Goal: Navigation & Orientation: Find specific page/section

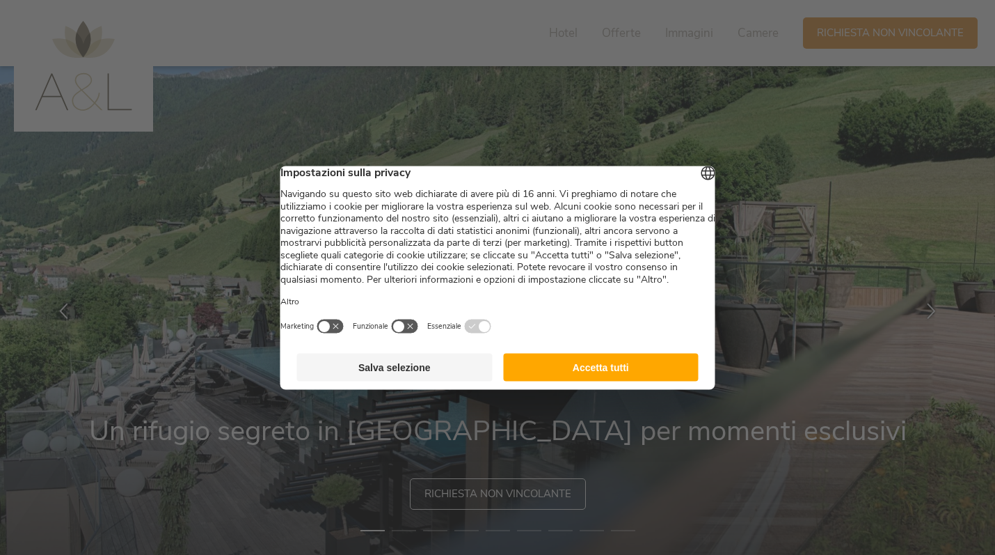
click at [594, 381] on button "Accetta tutti" at bounding box center [601, 367] width 196 height 28
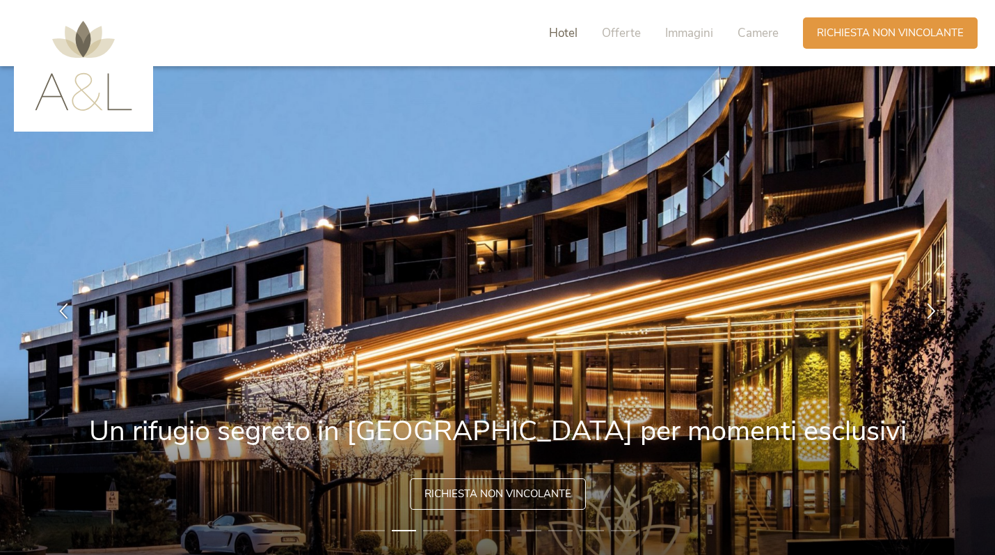
click at [566, 35] on span "Hotel" at bounding box center [563, 33] width 29 height 16
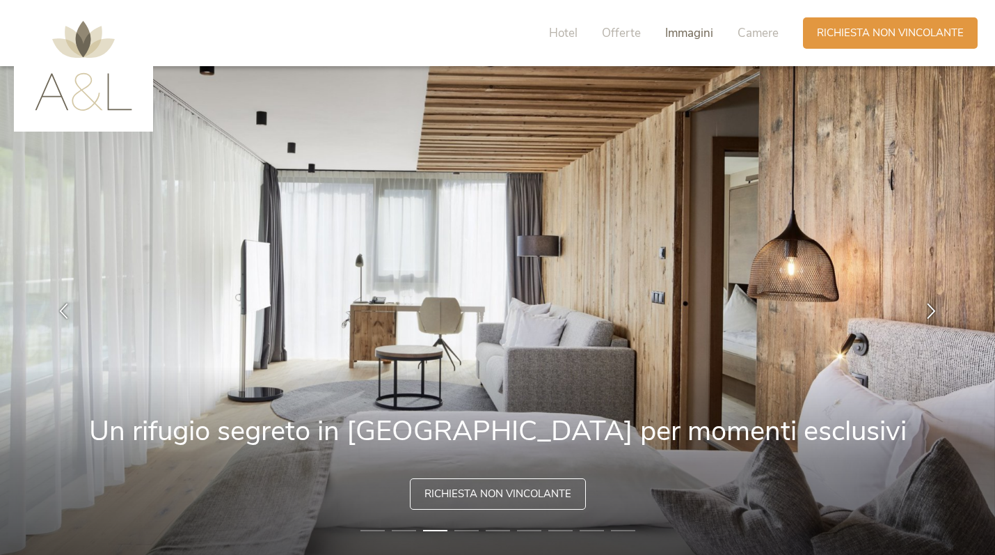
click at [682, 37] on span "Immagini" at bounding box center [689, 33] width 48 height 16
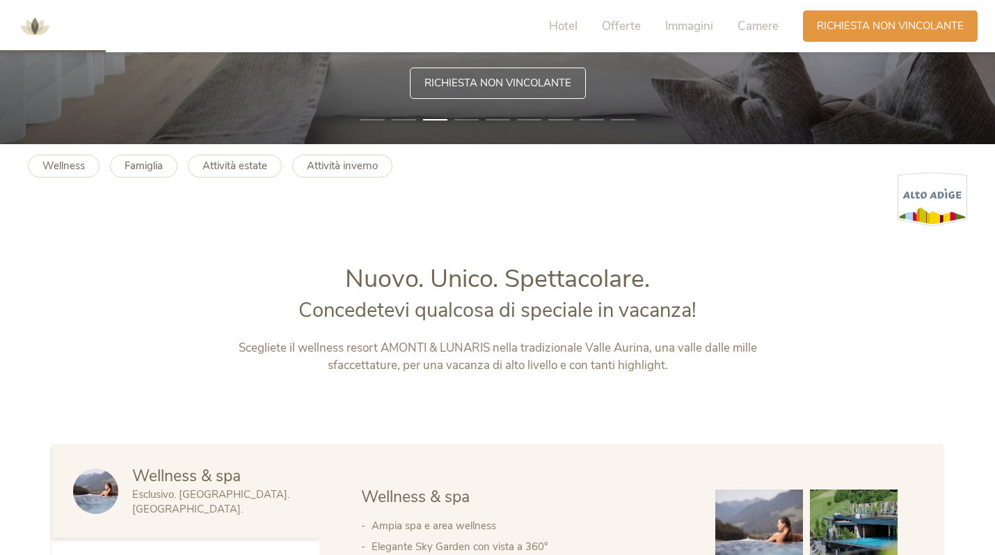
scroll to position [312, 0]
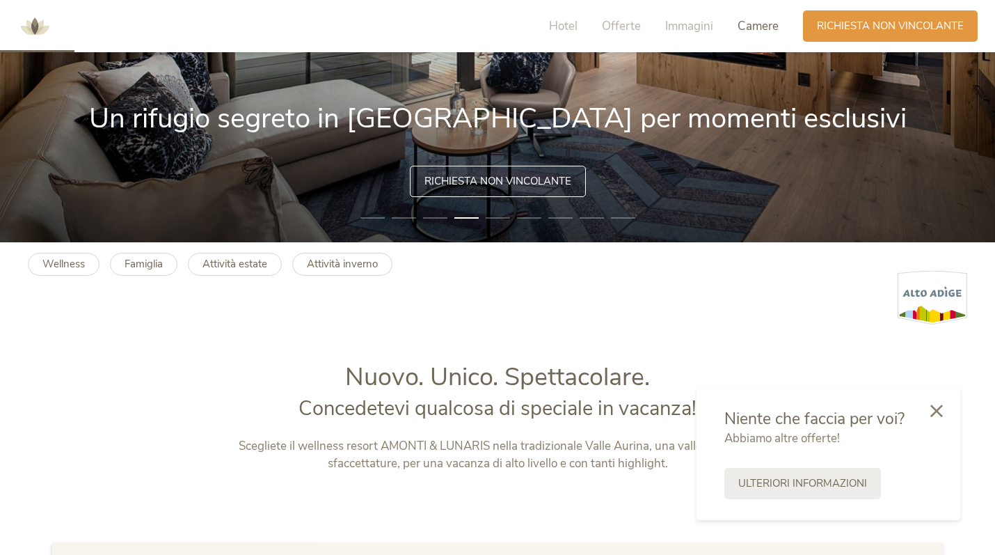
click at [751, 26] on span "Camere" at bounding box center [758, 26] width 41 height 16
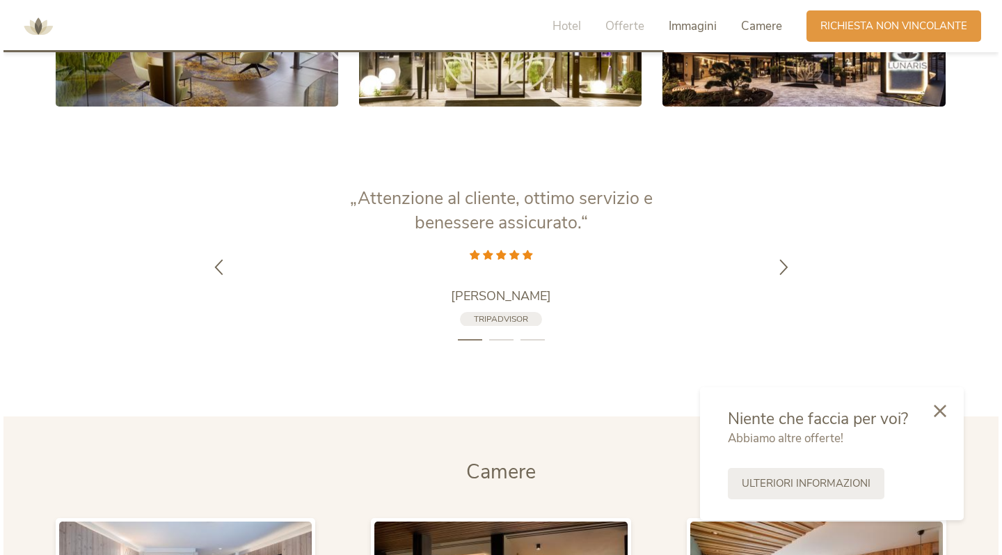
scroll to position [3222, 0]
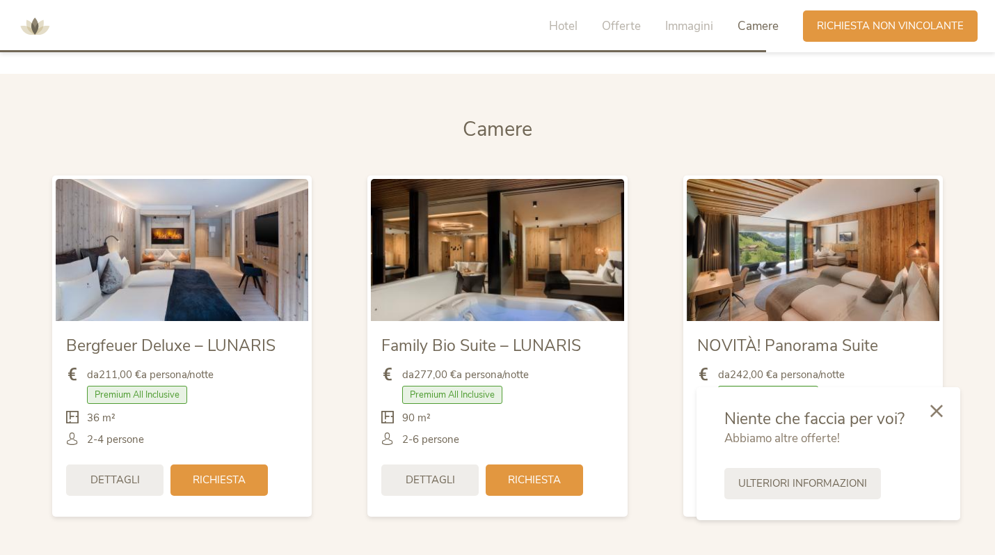
click at [487, 278] on img at bounding box center [497, 250] width 253 height 142
click at [434, 471] on span "Dettagli" at bounding box center [430, 478] width 49 height 15
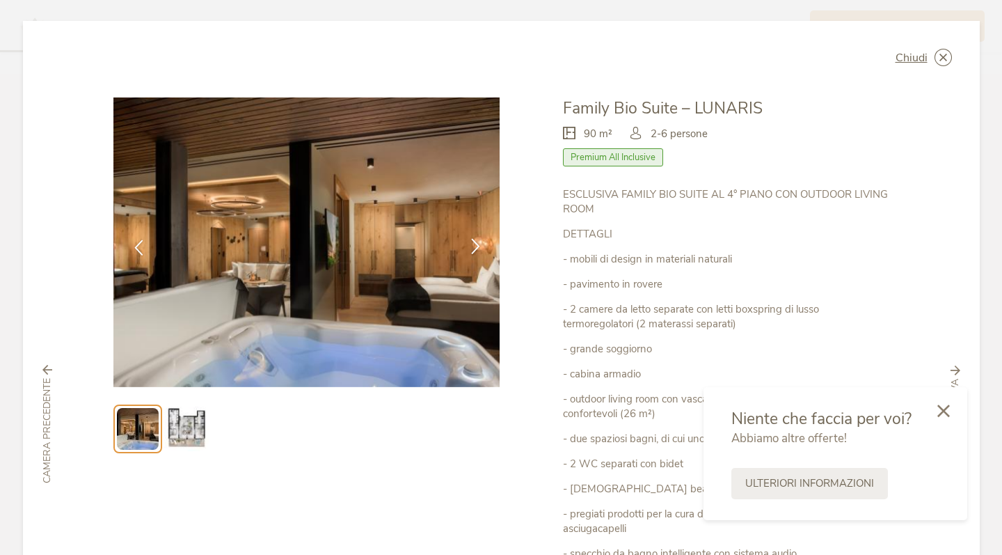
click at [469, 243] on icon at bounding box center [476, 246] width 16 height 16
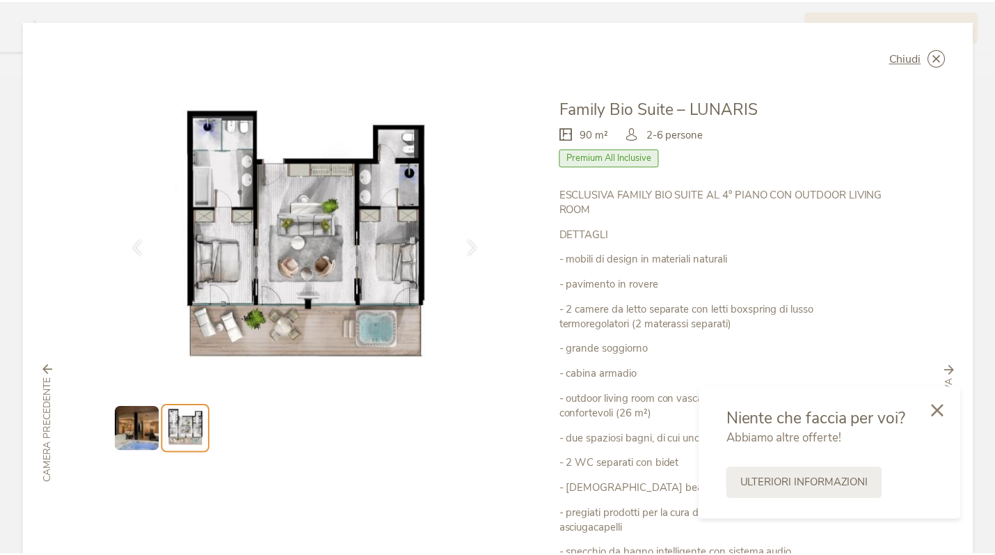
scroll to position [0, 0]
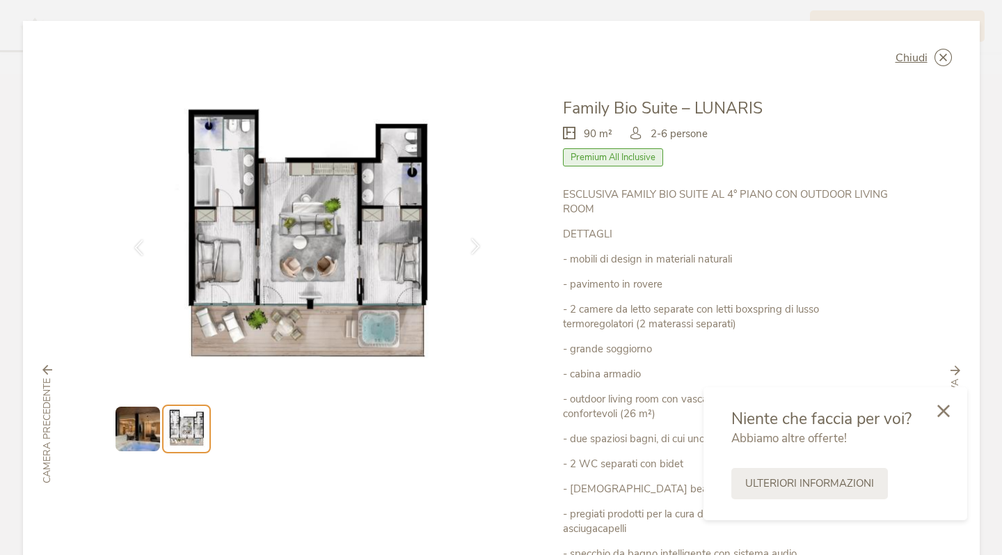
click at [469, 242] on icon at bounding box center [476, 246] width 16 height 16
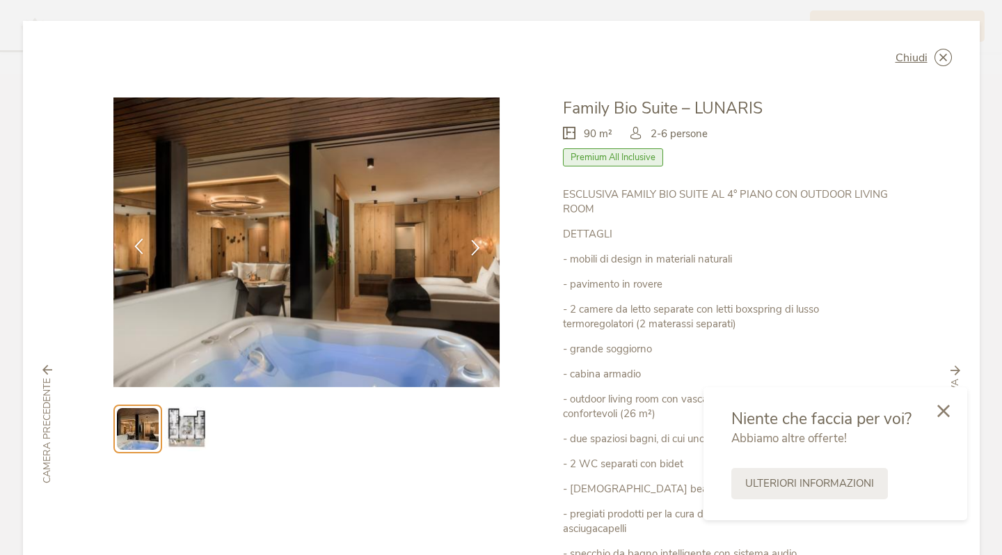
click at [150, 243] on div at bounding box center [139, 247] width 44 height 44
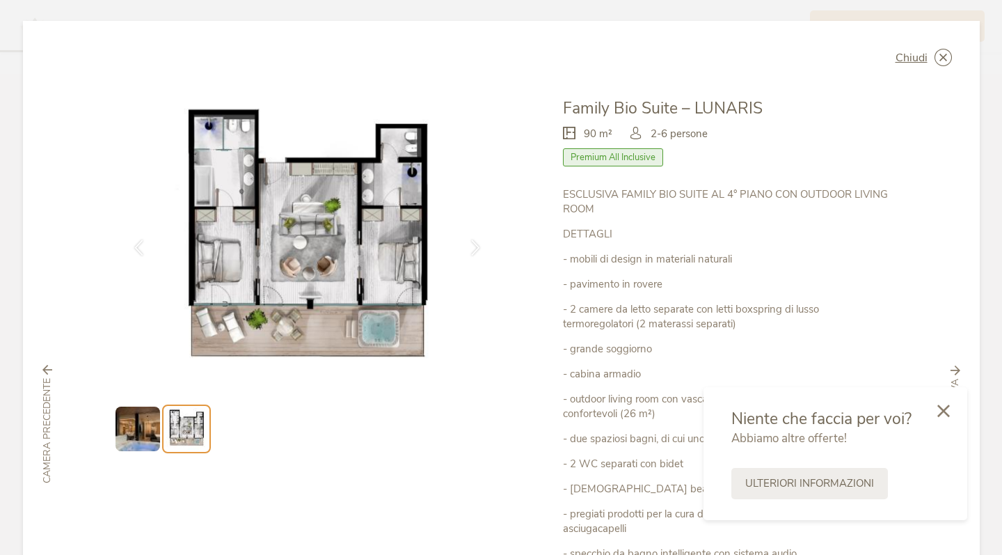
click at [941, 42] on div "Chiudi Family Bio Suite – LUNARIS 90 m² Premium All Inclusive" at bounding box center [501, 424] width 957 height 806
click at [937, 58] on icon at bounding box center [943, 57] width 17 height 17
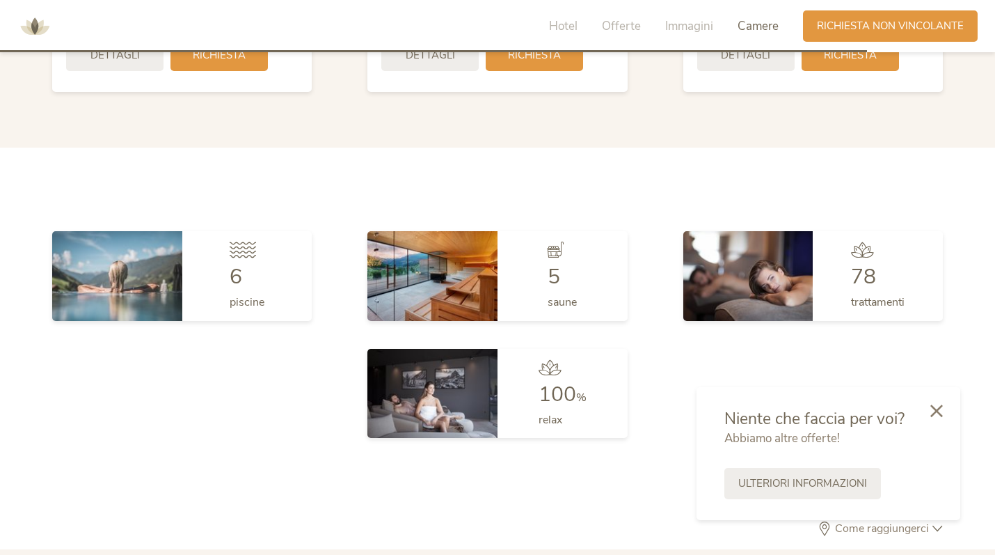
scroll to position [3648, 0]
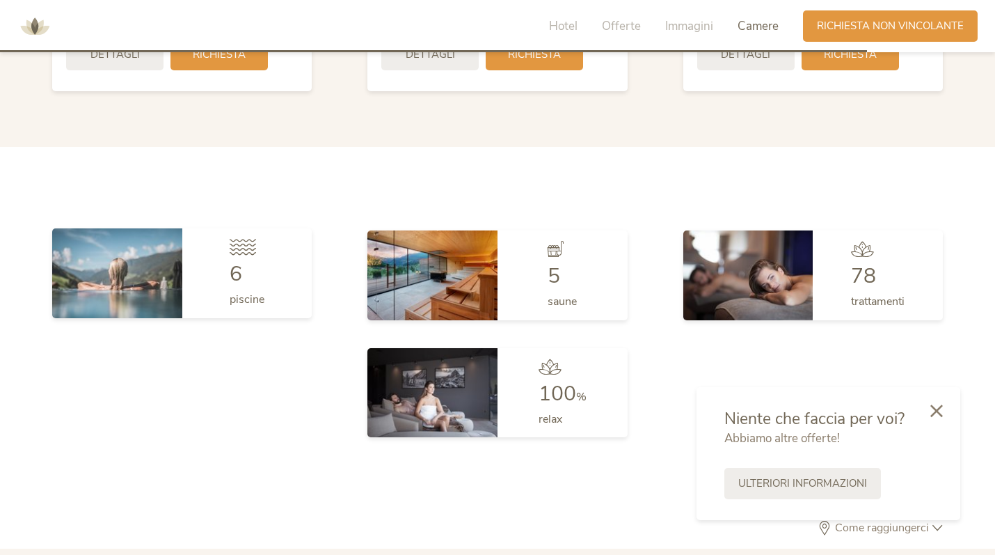
click at [142, 257] on img at bounding box center [117, 272] width 130 height 89
click at [231, 261] on span "6" at bounding box center [236, 274] width 13 height 29
click at [140, 260] on img at bounding box center [117, 272] width 130 height 89
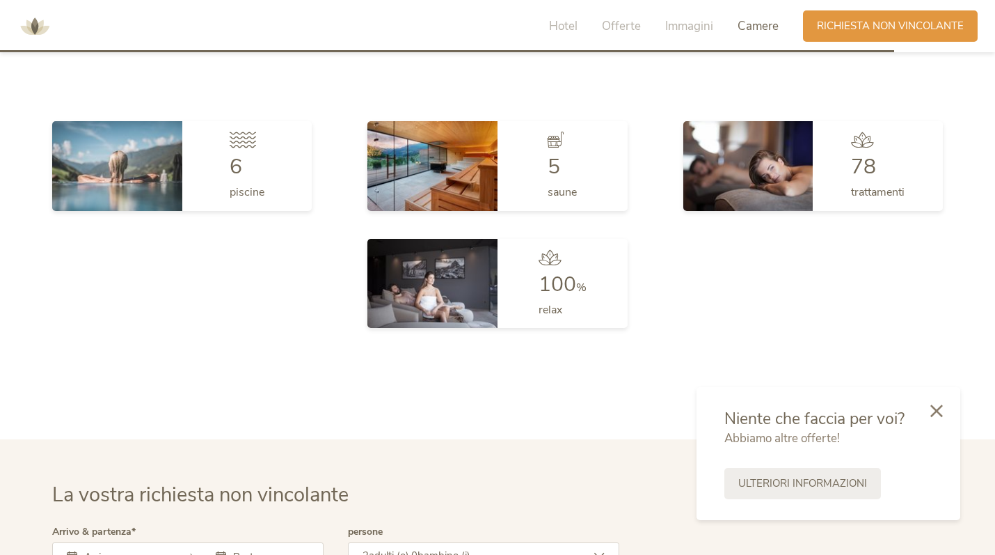
scroll to position [3756, 0]
click at [937, 411] on icon at bounding box center [936, 409] width 13 height 13
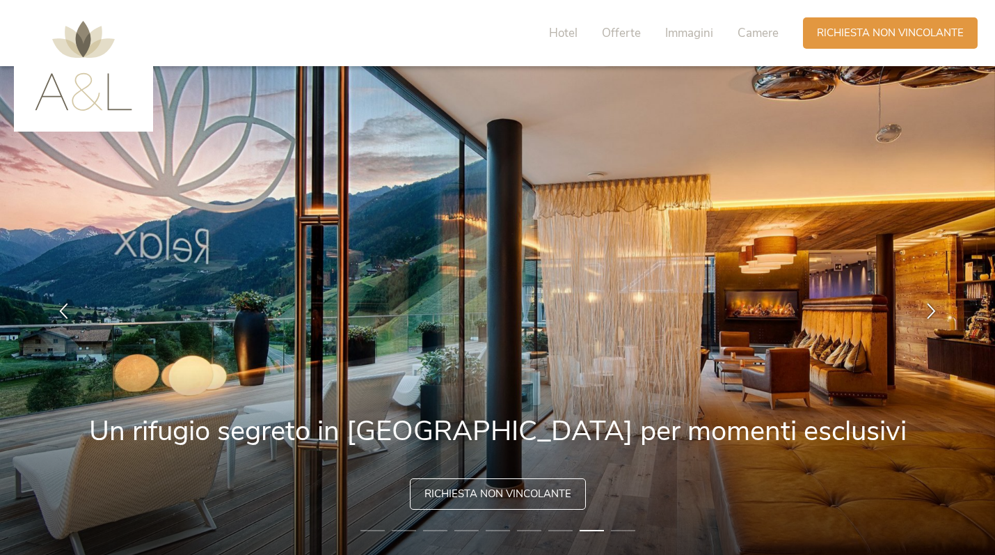
scroll to position [0, 0]
